Goal: Task Accomplishment & Management: Manage account settings

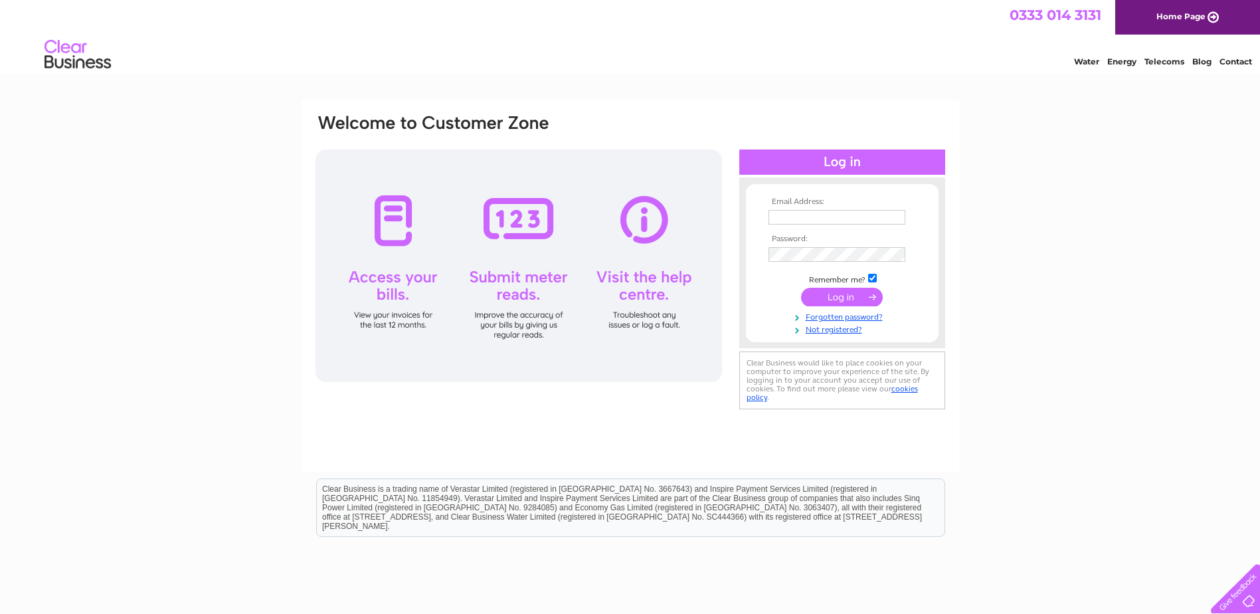
type input "bucplumb@btconnect.com"
click at [841, 295] on input "submit" at bounding box center [842, 297] width 82 height 19
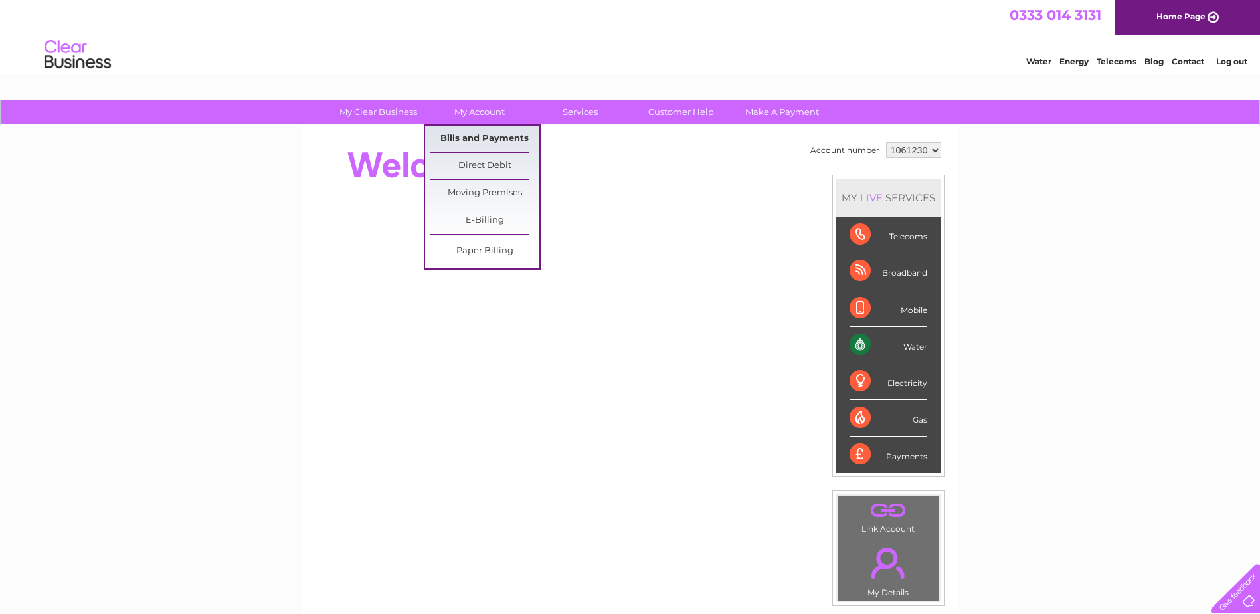
click at [468, 140] on link "Bills and Payments" at bounding box center [485, 139] width 110 height 27
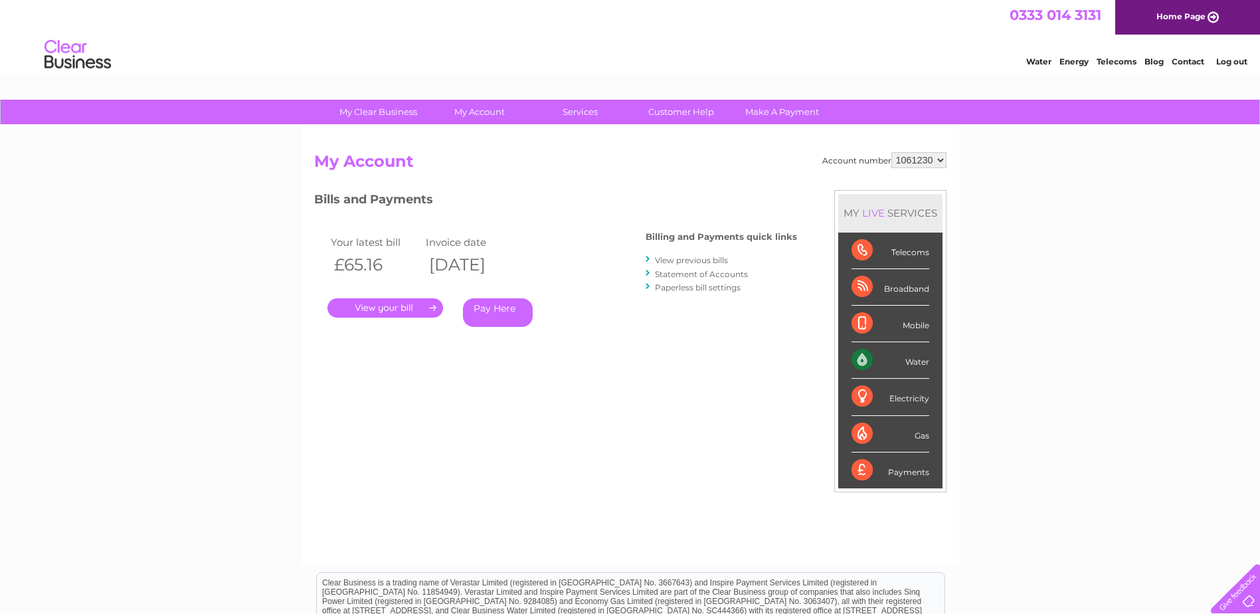
click at [376, 306] on link "." at bounding box center [385, 307] width 116 height 19
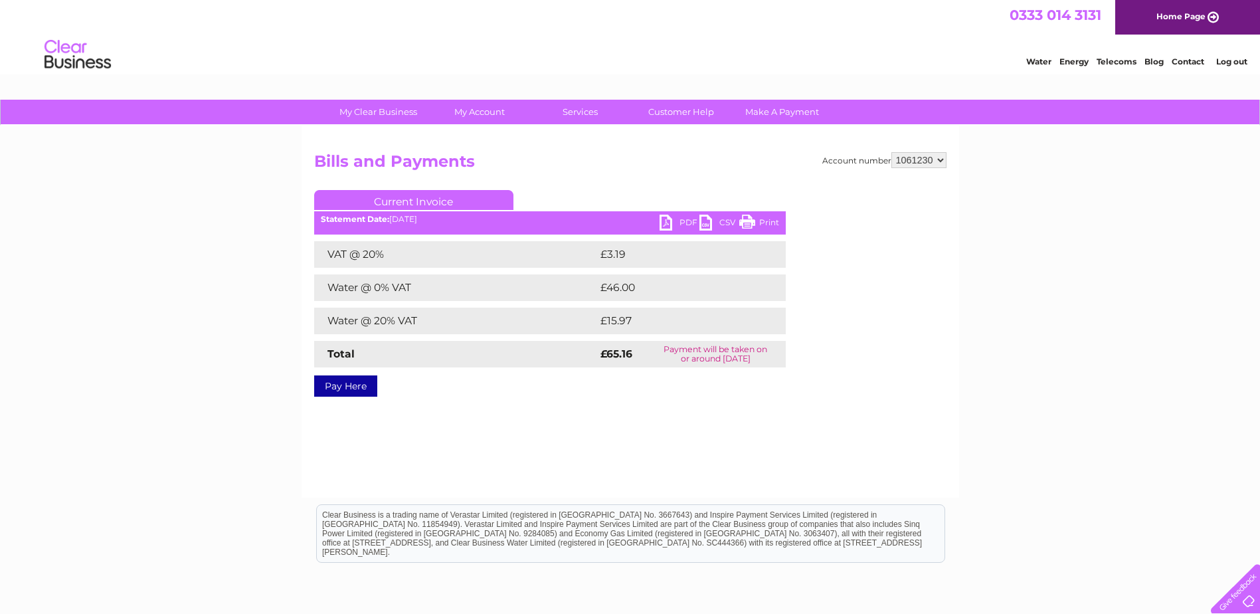
click at [669, 220] on link "PDF" at bounding box center [679, 223] width 40 height 19
